Goal: Find specific page/section: Find specific page/section

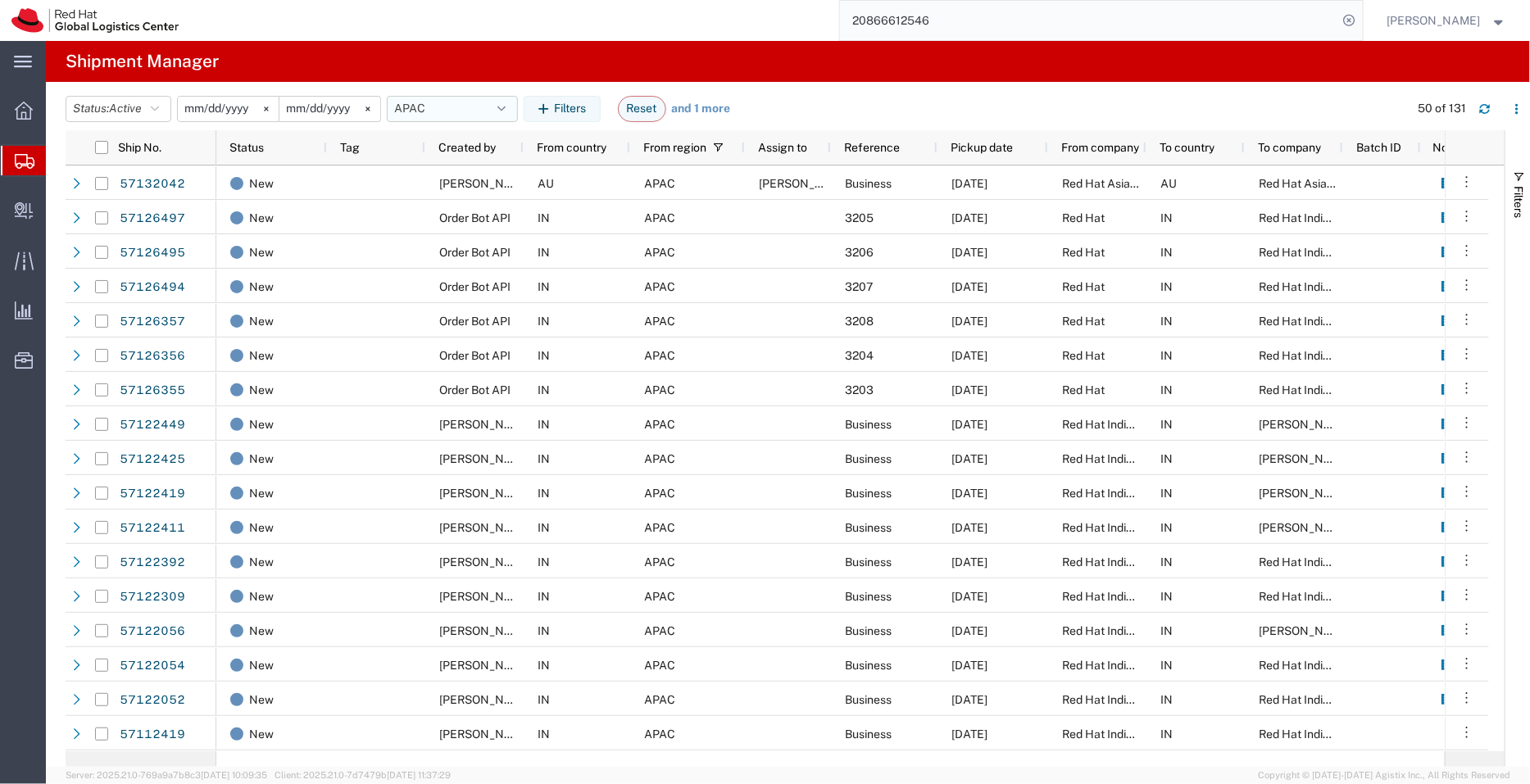
click at [467, 102] on button "APAC" at bounding box center [452, 109] width 131 height 26
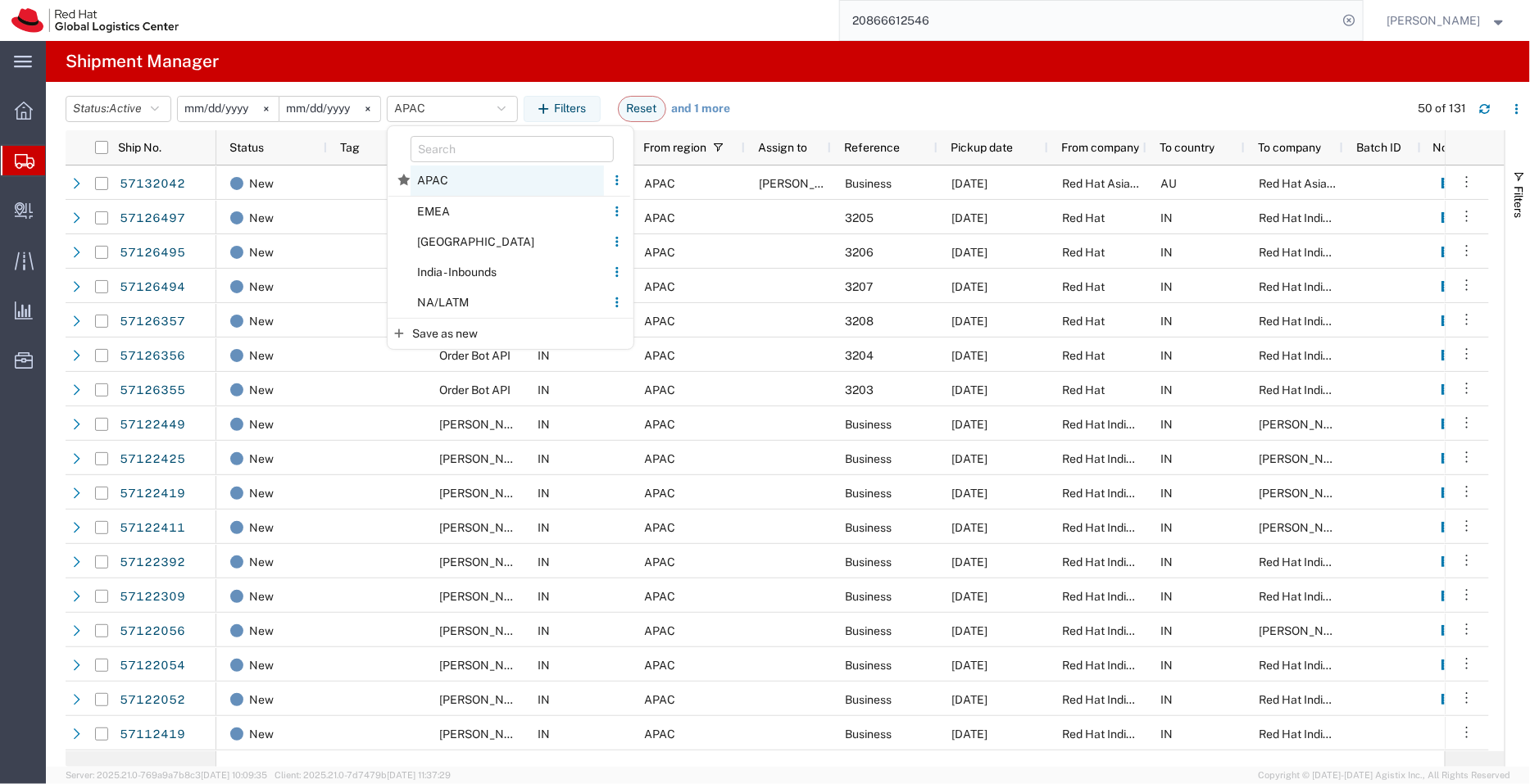
click at [478, 176] on span "APAC" at bounding box center [507, 180] width 194 height 30
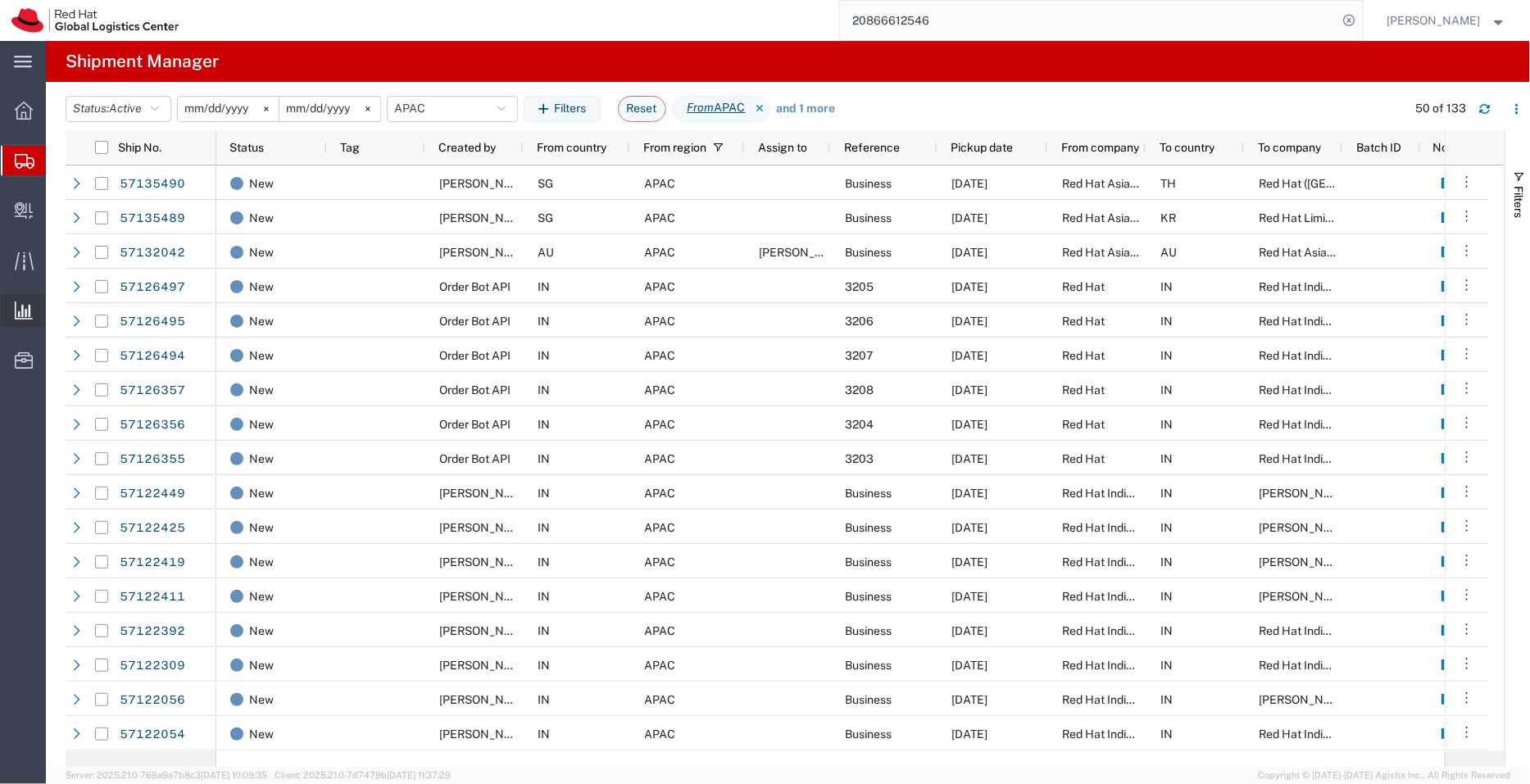
click at [0, 0] on span "Ad Hoc Reports" at bounding box center [0, 0] width 0 height 0
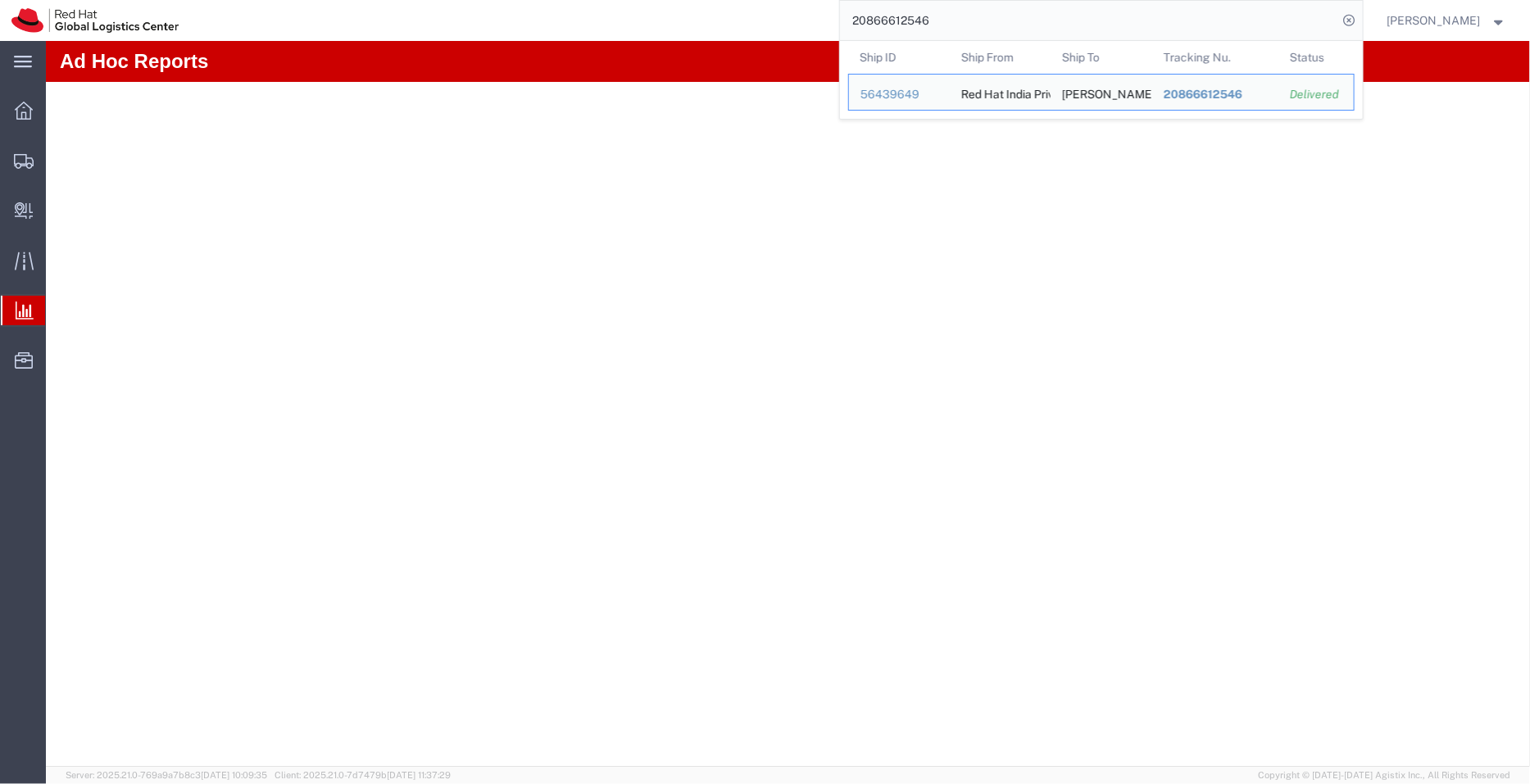
click at [1178, 9] on input "20866612546" at bounding box center [1089, 21] width 498 height 40
click at [0, 0] on span "Shipment Manager" at bounding box center [0, 0] width 0 height 0
